Goal: Information Seeking & Learning: Learn about a topic

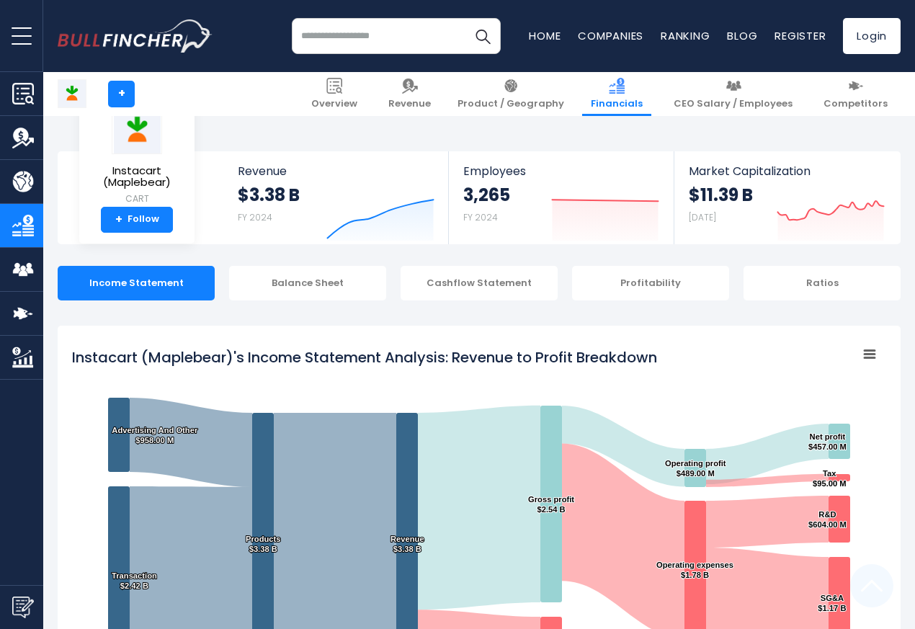
scroll to position [780, 0]
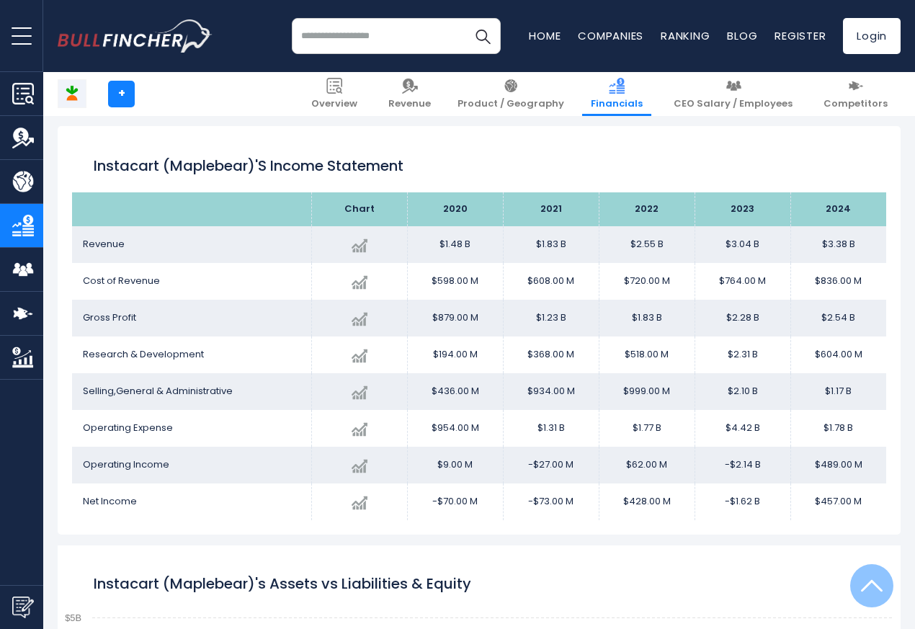
scroll to position [780, 0]
